Goal: Task Accomplishment & Management: Manage account settings

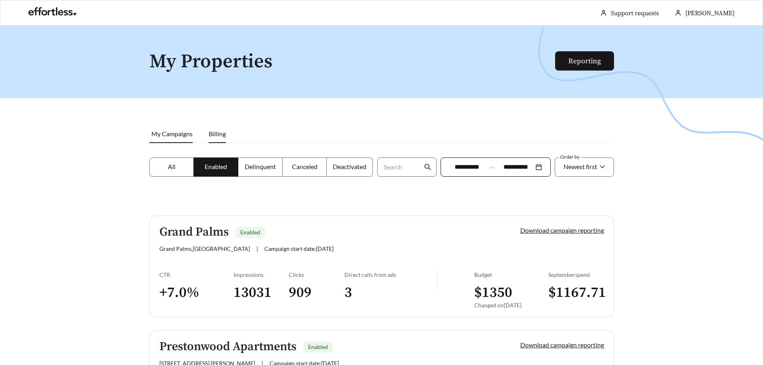
click at [212, 132] on span "Billing" at bounding box center [217, 134] width 17 height 8
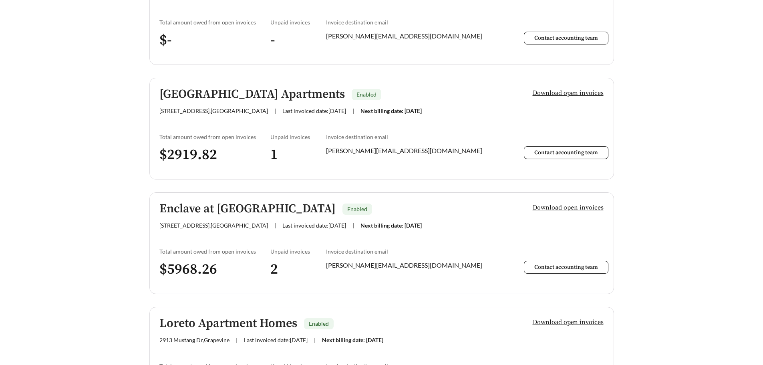
scroll to position [1641, 0]
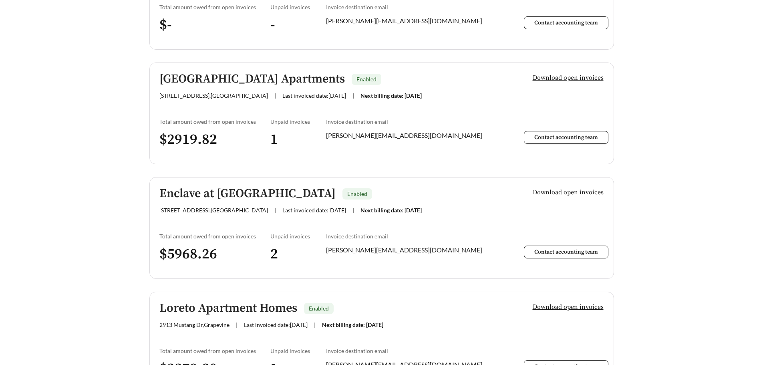
click at [578, 191] on span "Download open invoices" at bounding box center [567, 192] width 71 height 10
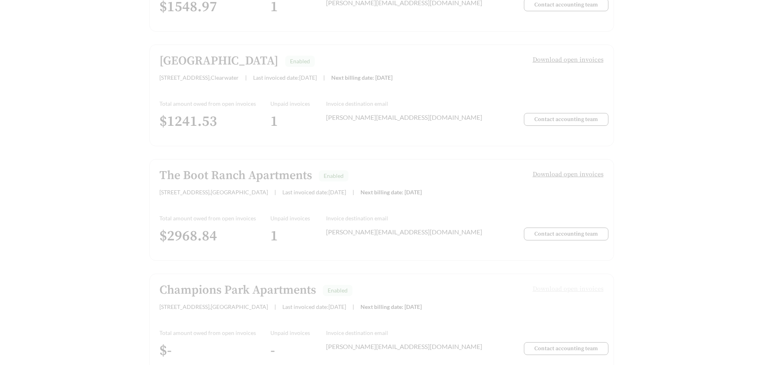
scroll to position [0, 0]
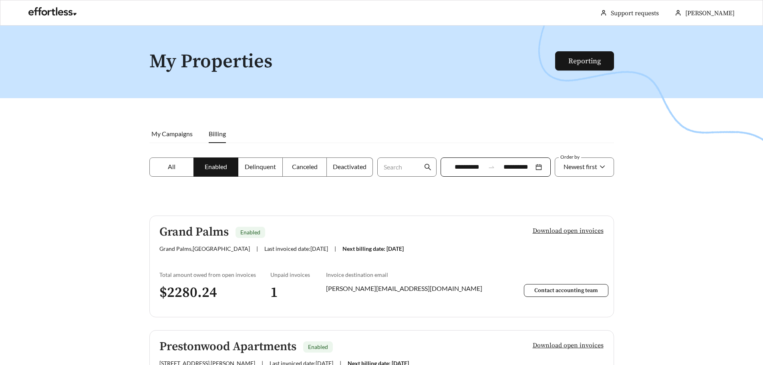
click at [251, 168] on span "Delinquent" at bounding box center [260, 167] width 31 height 8
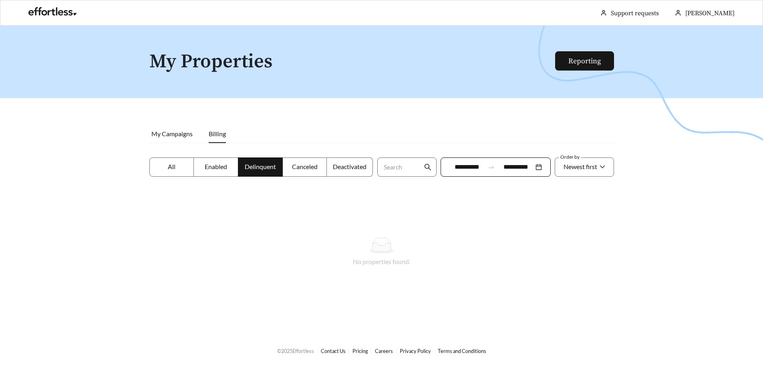
click at [229, 163] on label "Enabled" at bounding box center [216, 166] width 44 height 19
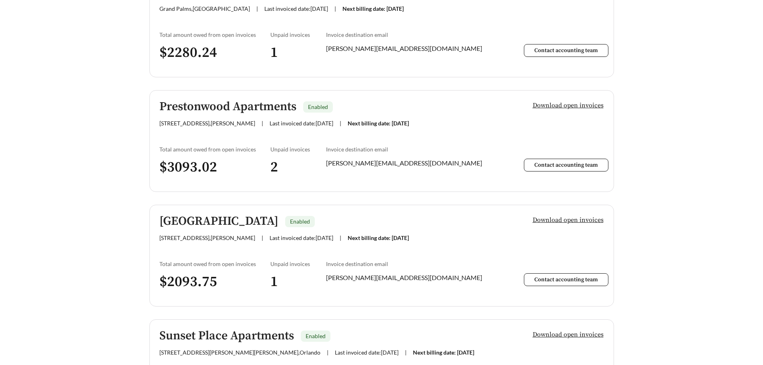
scroll to position [240, 0]
click at [557, 162] on span "Contact accounting team" at bounding box center [566, 164] width 64 height 7
click at [554, 106] on span "Download open invoices" at bounding box center [567, 105] width 71 height 10
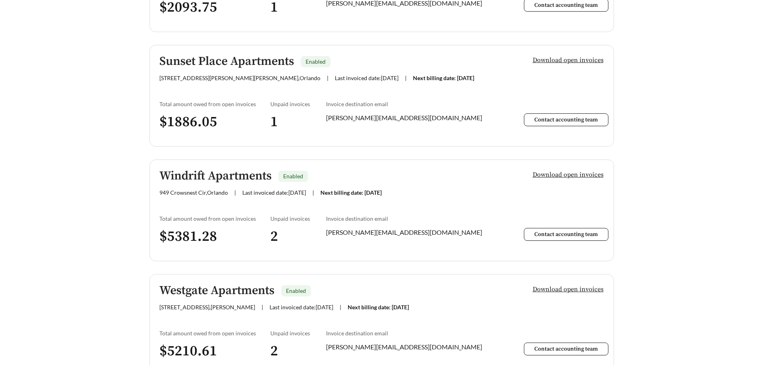
scroll to position [520, 0]
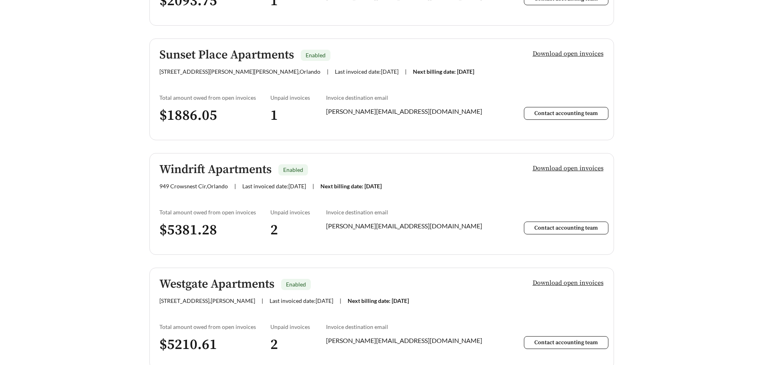
click at [574, 168] on span "Download open invoices" at bounding box center [567, 168] width 71 height 10
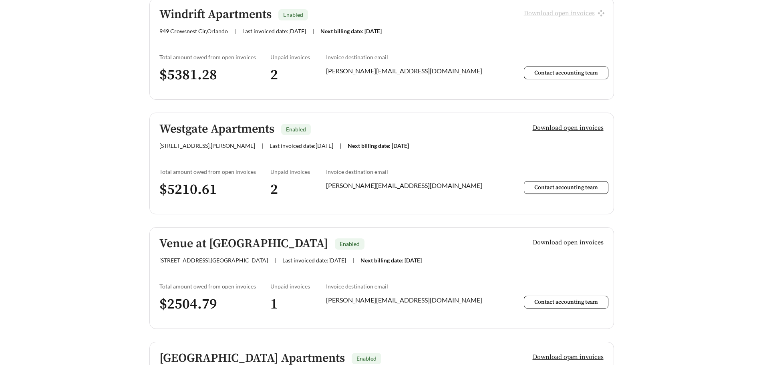
scroll to position [680, 0]
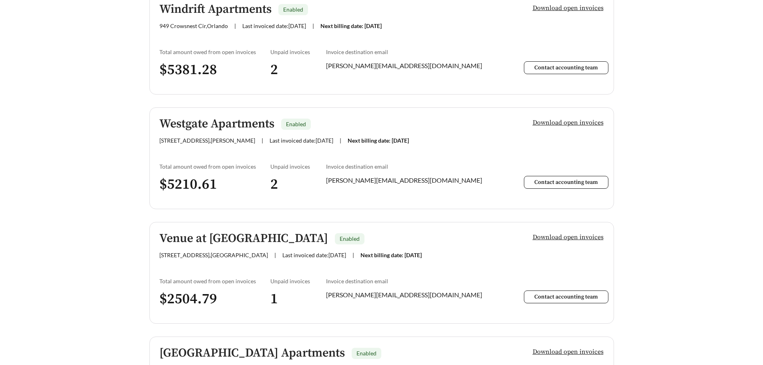
click at [584, 124] on span "Download open invoices" at bounding box center [567, 123] width 71 height 10
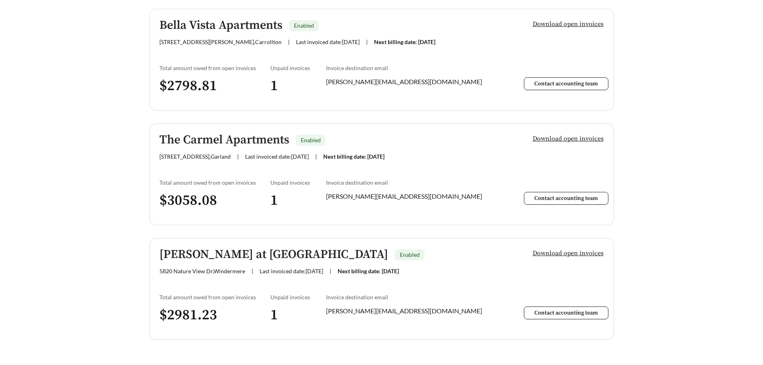
scroll to position [2055, 0]
